Goal: Obtain resource: Obtain resource

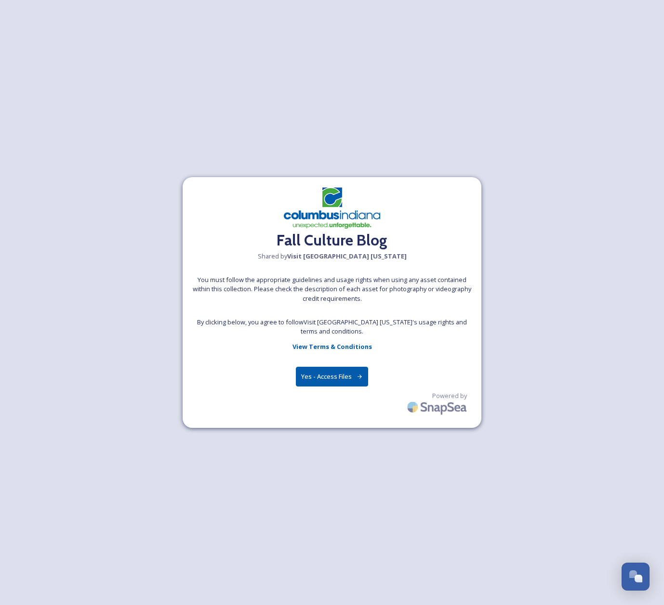
click at [328, 378] on button "Yes - Access Files" at bounding box center [332, 377] width 72 height 20
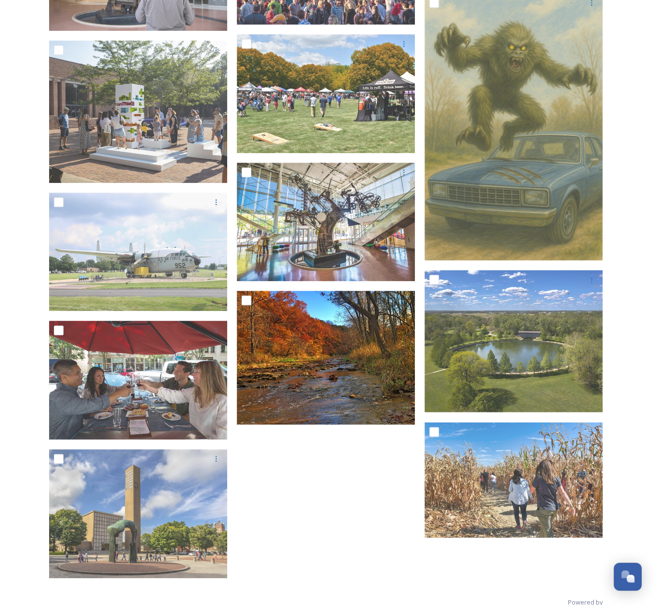
scroll to position [454, 0]
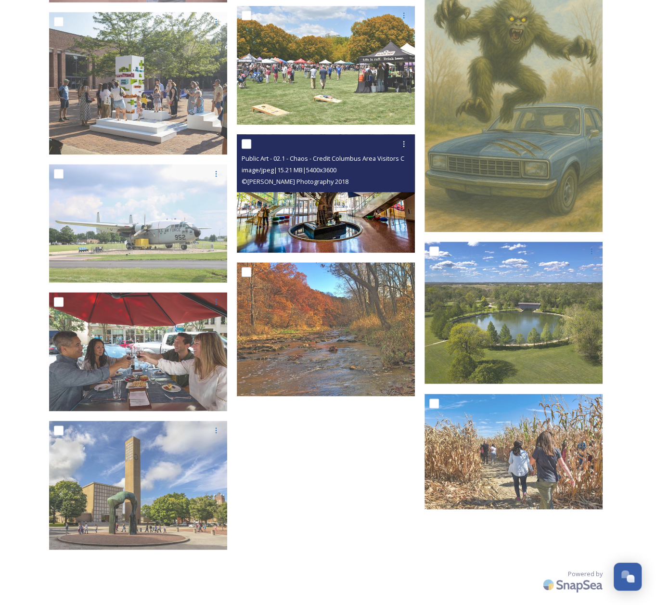
click at [248, 142] on input "checkbox" at bounding box center [247, 144] width 10 height 10
checkbox input "true"
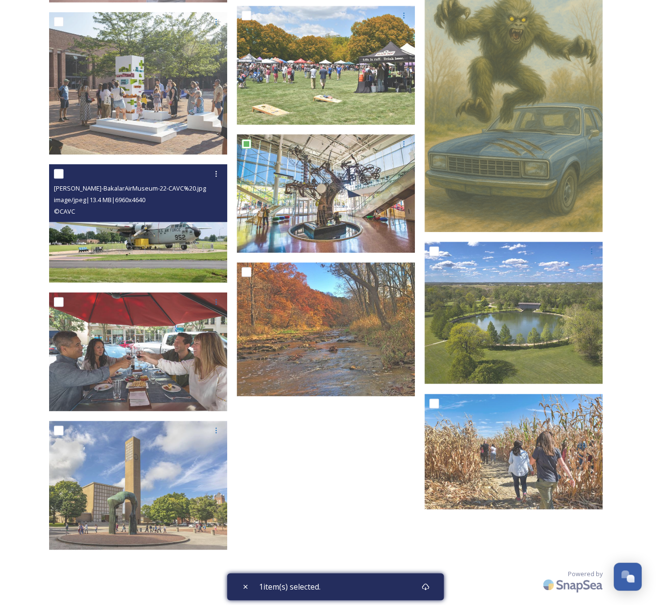
click at [59, 172] on input "checkbox" at bounding box center [59, 174] width 10 height 10
checkbox input "true"
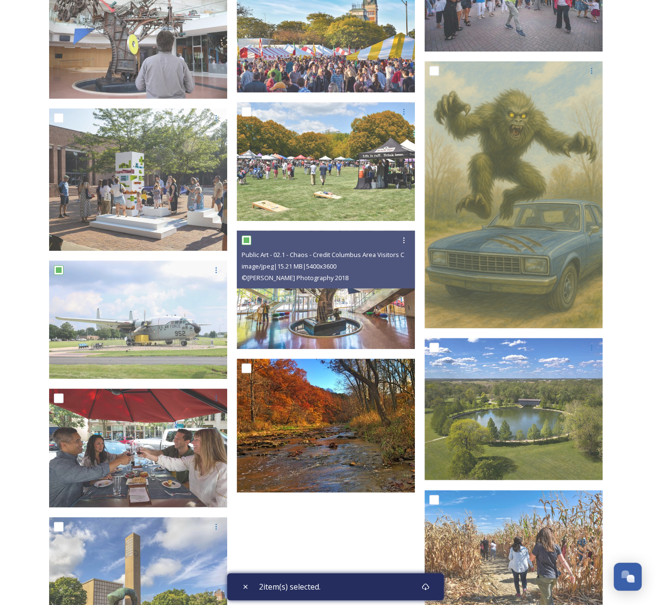
scroll to position [261, 0]
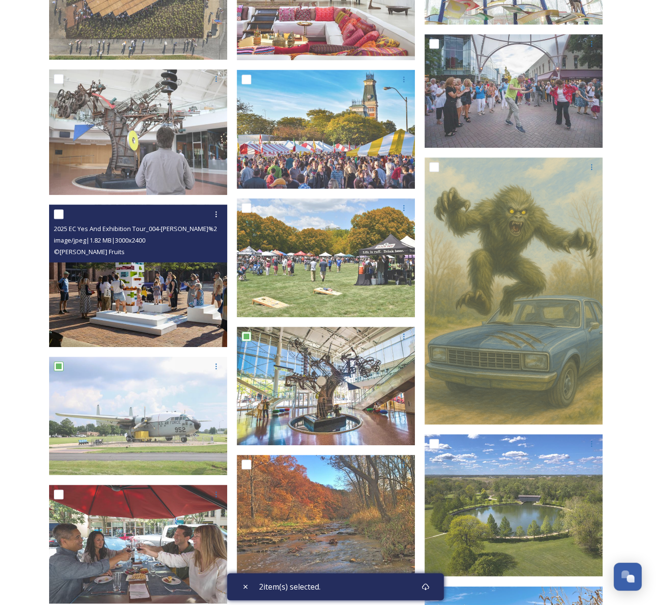
click at [59, 213] on input "checkbox" at bounding box center [59, 214] width 10 height 10
checkbox input "true"
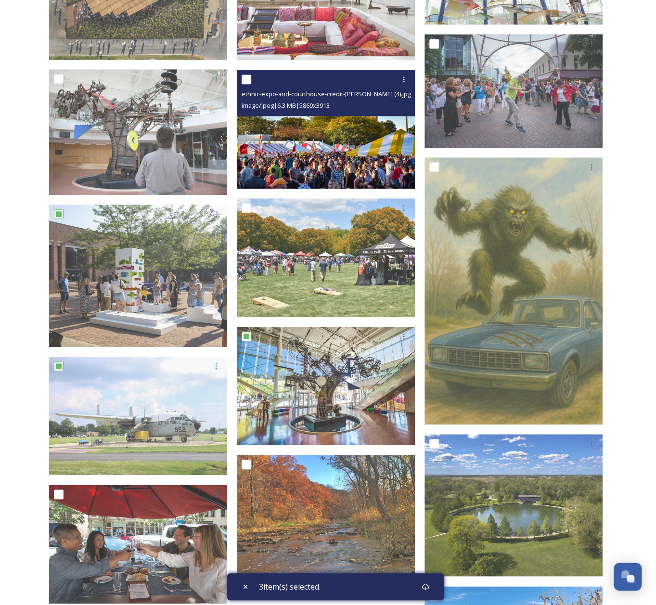
click at [247, 81] on input "checkbox" at bounding box center [247, 80] width 10 height 10
checkbox input "true"
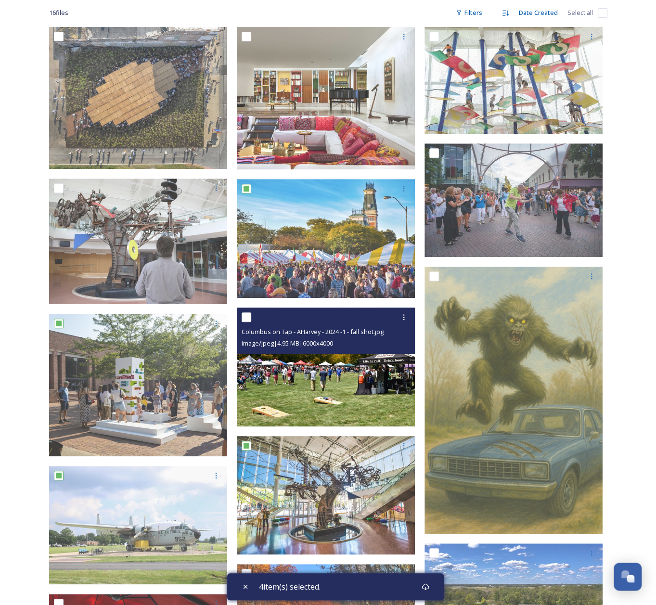
scroll to position [117, 0]
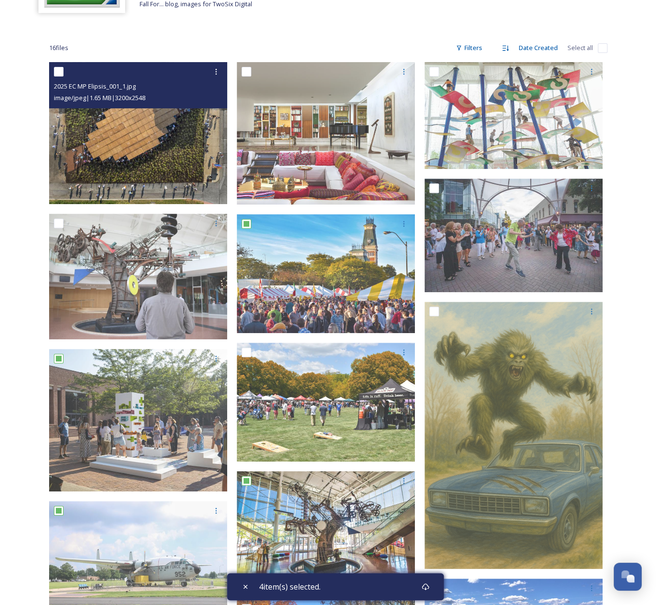
click at [58, 74] on input "checkbox" at bounding box center [59, 72] width 10 height 10
checkbox input "true"
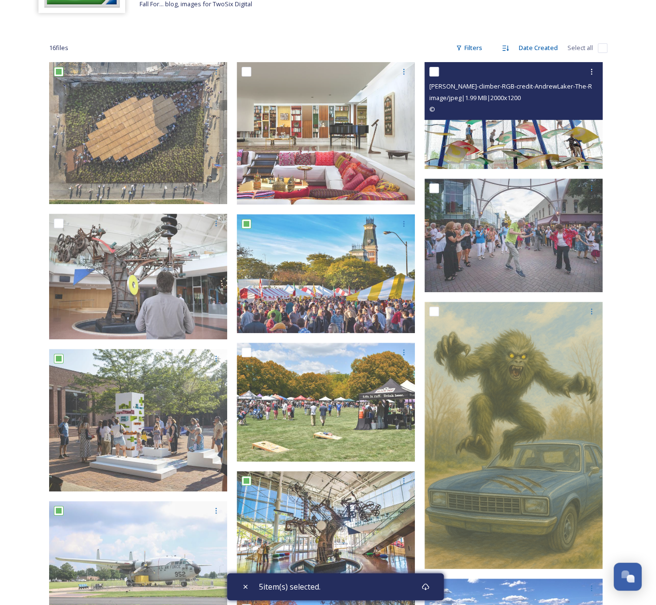
click at [435, 73] on input "checkbox" at bounding box center [435, 72] width 10 height 10
checkbox input "true"
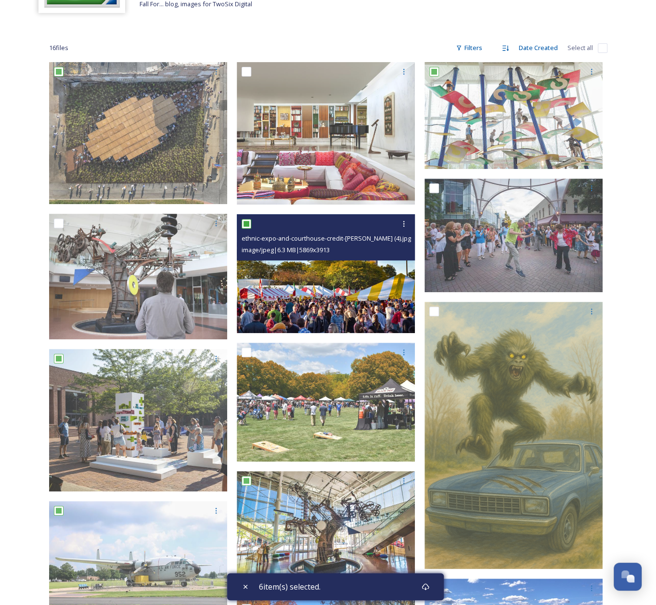
click at [246, 222] on input "checkbox" at bounding box center [247, 224] width 10 height 10
checkbox input "false"
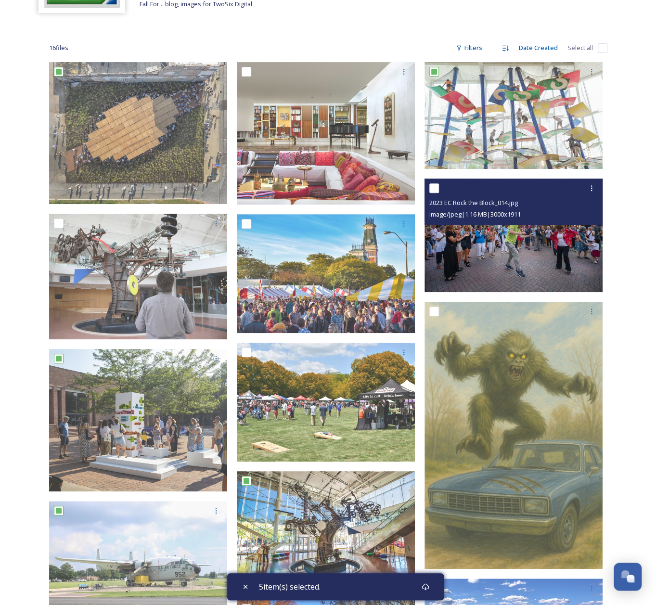
click at [433, 186] on input "checkbox" at bounding box center [435, 188] width 10 height 10
checkbox input "true"
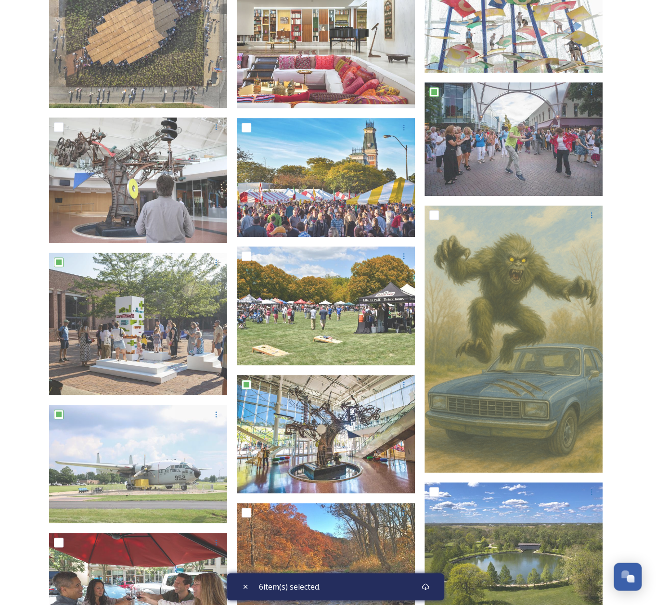
scroll to position [310, 0]
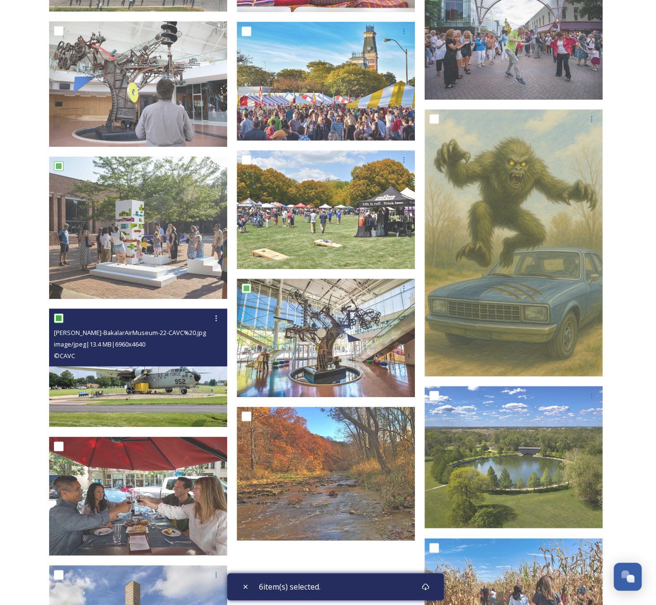
click at [60, 316] on input "checkbox" at bounding box center [59, 318] width 10 height 10
checkbox input "false"
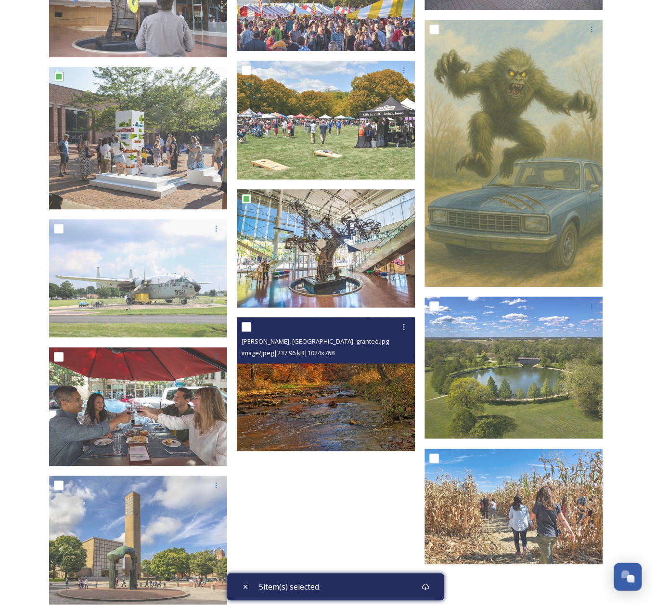
scroll to position [454, 0]
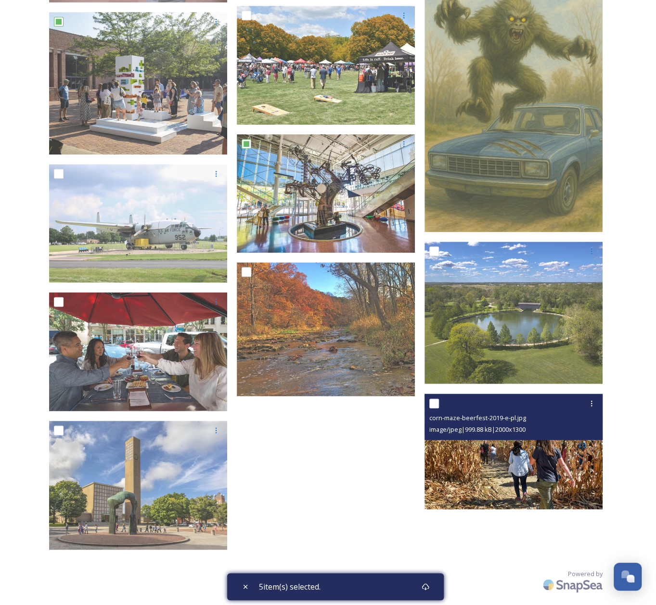
click at [434, 399] on input "checkbox" at bounding box center [435, 404] width 10 height 10
checkbox input "true"
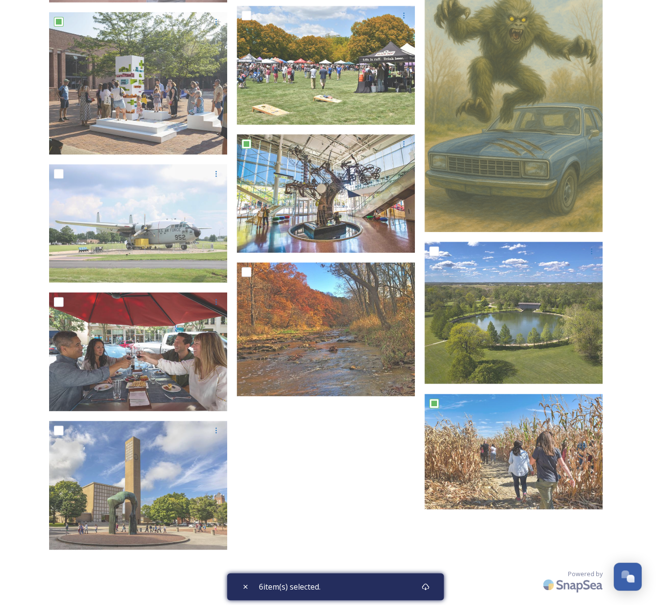
click at [353, 582] on div "6 item(s) selected." at bounding box center [335, 586] width 217 height 27
click at [427, 587] on icon at bounding box center [426, 587] width 8 height 8
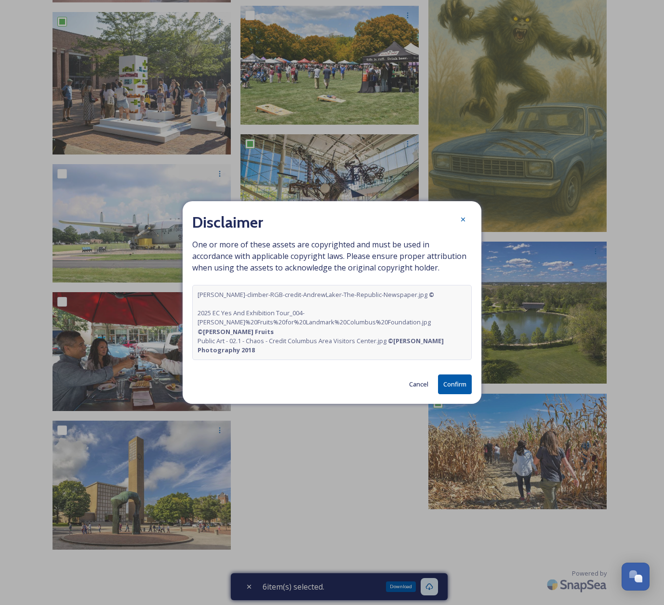
click at [454, 382] on button "Confirm" at bounding box center [455, 385] width 34 height 20
